Goal: Task Accomplishment & Management: Use online tool/utility

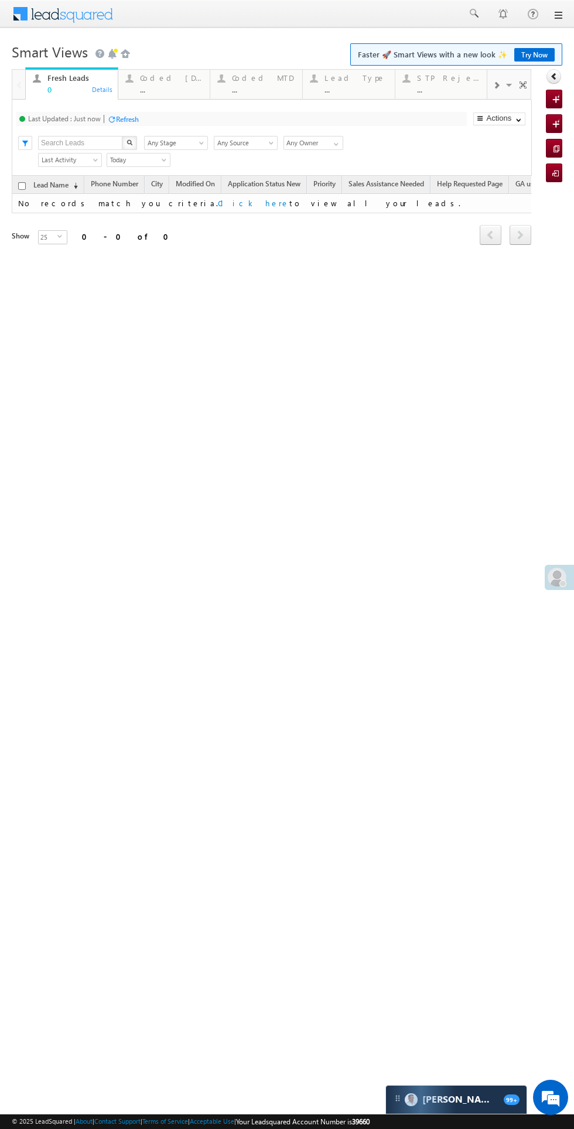
click at [552, 583] on span at bounding box center [557, 577] width 19 height 19
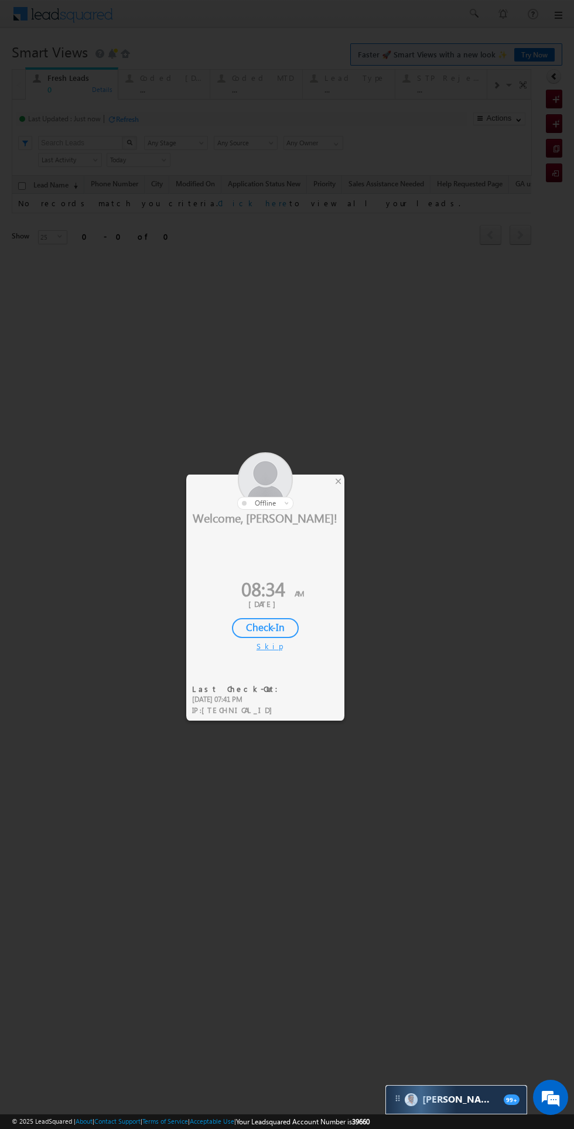
click at [267, 633] on div "Check-In" at bounding box center [265, 628] width 67 height 20
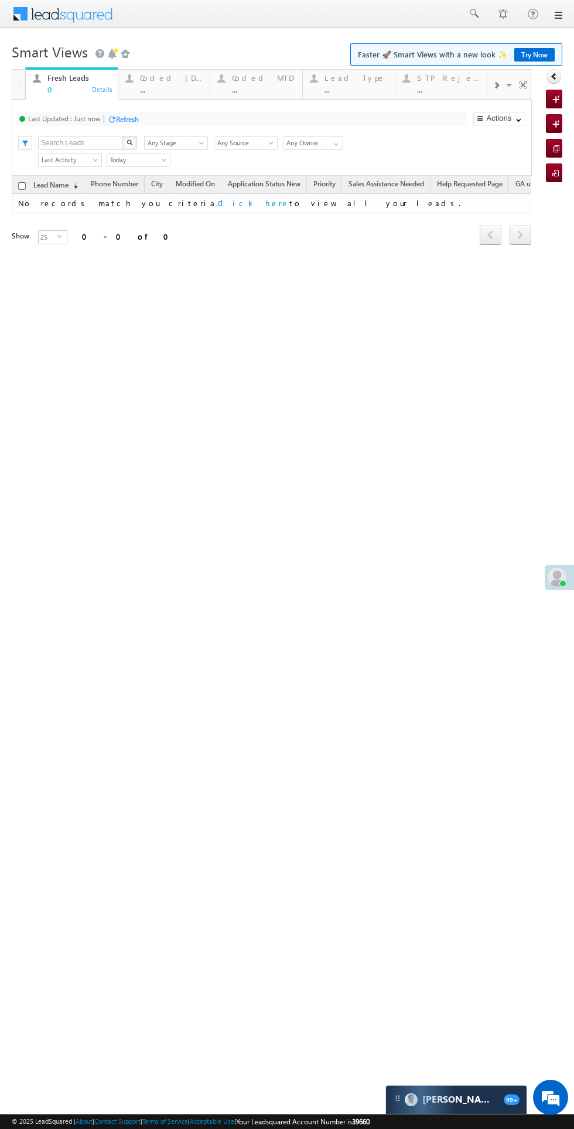
click at [168, 84] on div "Coded [DATE] ..." at bounding box center [171, 82] width 63 height 23
click at [256, 80] on div "Coded MTD" at bounding box center [263, 77] width 63 height 9
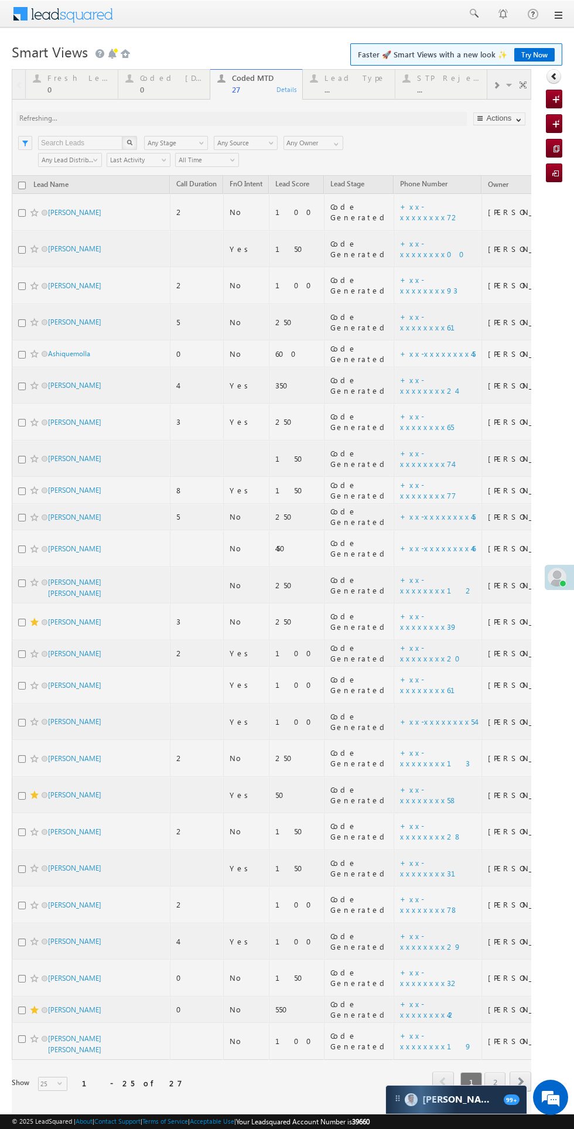
click at [163, 61] on h1 "Smart Views Getting Started Faster 🚀 Smart Views with a new look ✨ Try Now" at bounding box center [287, 50] width 551 height 23
click at [167, 88] on div at bounding box center [272, 596] width 520 height 1055
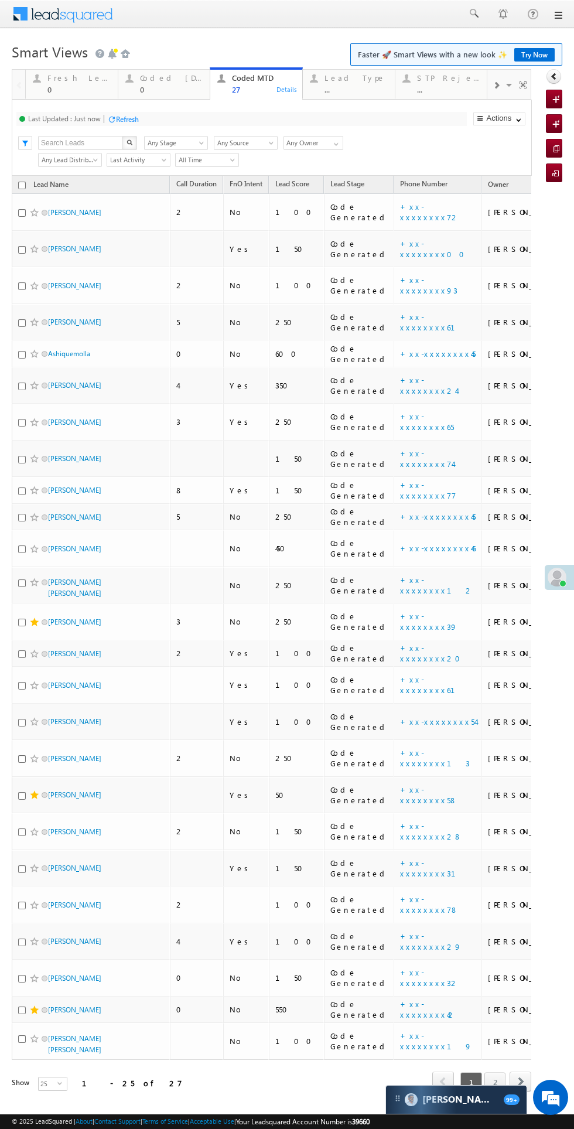
click at [166, 87] on div "0" at bounding box center [171, 89] width 63 height 9
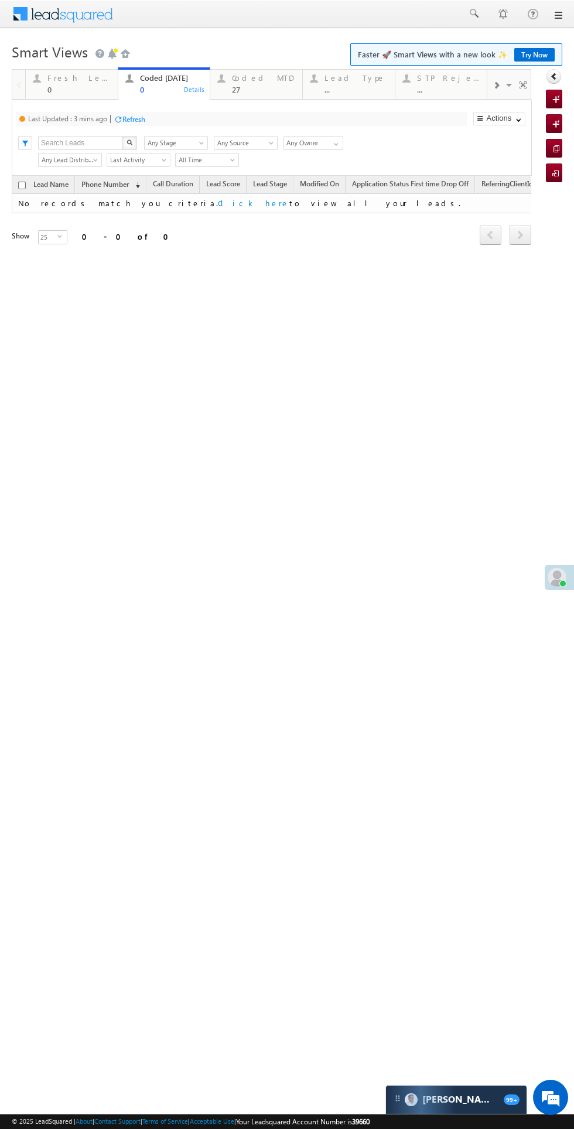
click at [139, 119] on div "Refresh" at bounding box center [133, 119] width 23 height 9
